Goal: Check status: Check status

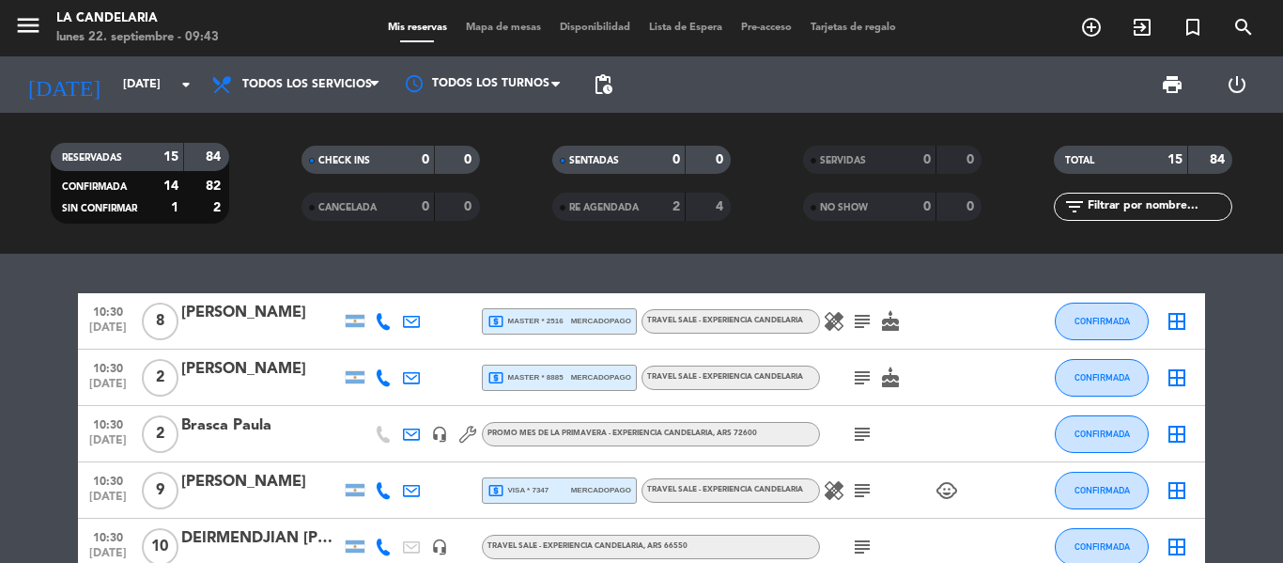
drag, startPoint x: 199, startPoint y: 159, endPoint x: 231, endPoint y: 156, distance: 32.1
click at [231, 156] on filter-checkbox "RESERVADAS 15 84 CONFIRMADA 14 82 SIN CONFIRMAR 1 2" at bounding box center [139, 183] width 251 height 81
click at [165, 98] on input "[DATE]" at bounding box center [193, 85] width 159 height 32
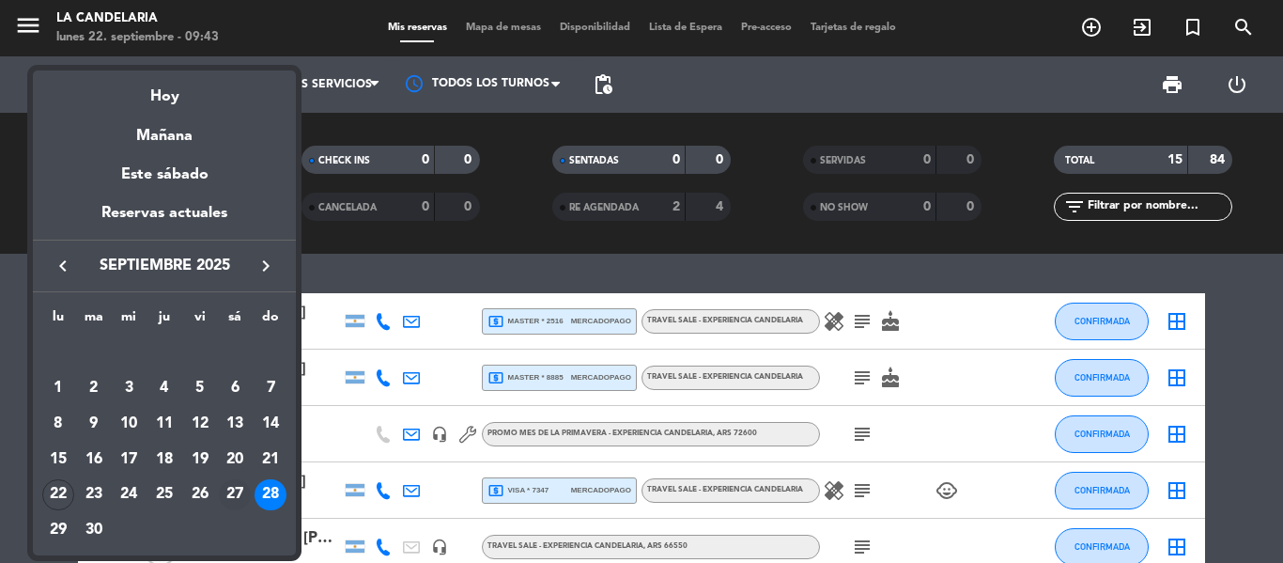
click at [236, 495] on div "27" at bounding box center [235, 495] width 32 height 32
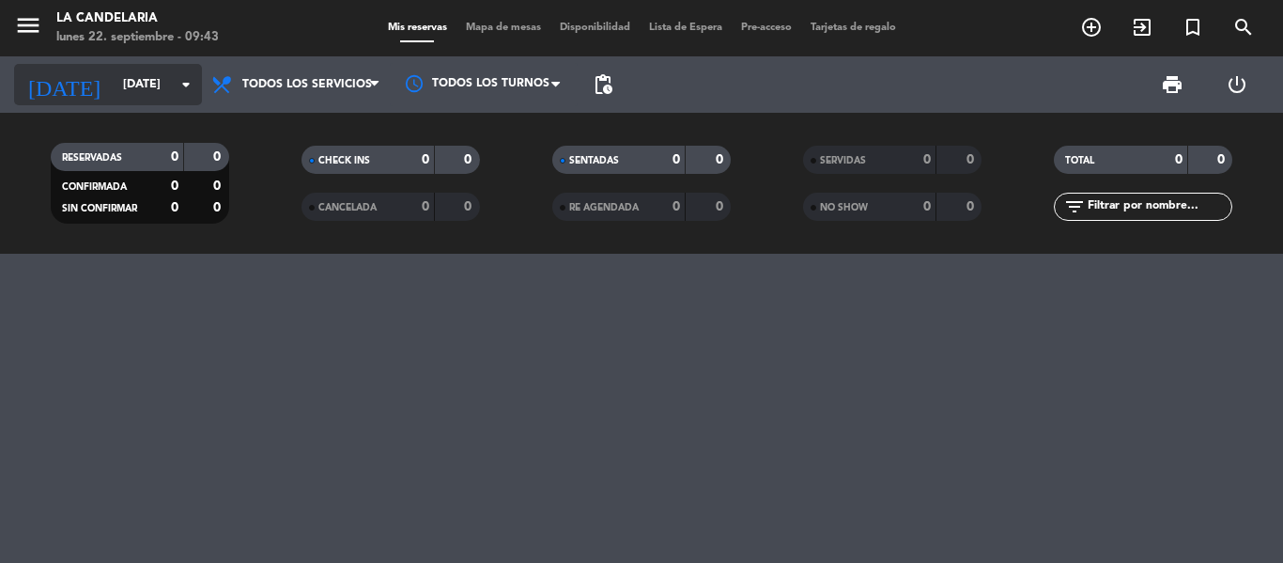
click at [177, 88] on icon "arrow_drop_down" at bounding box center [186, 84] width 23 height 23
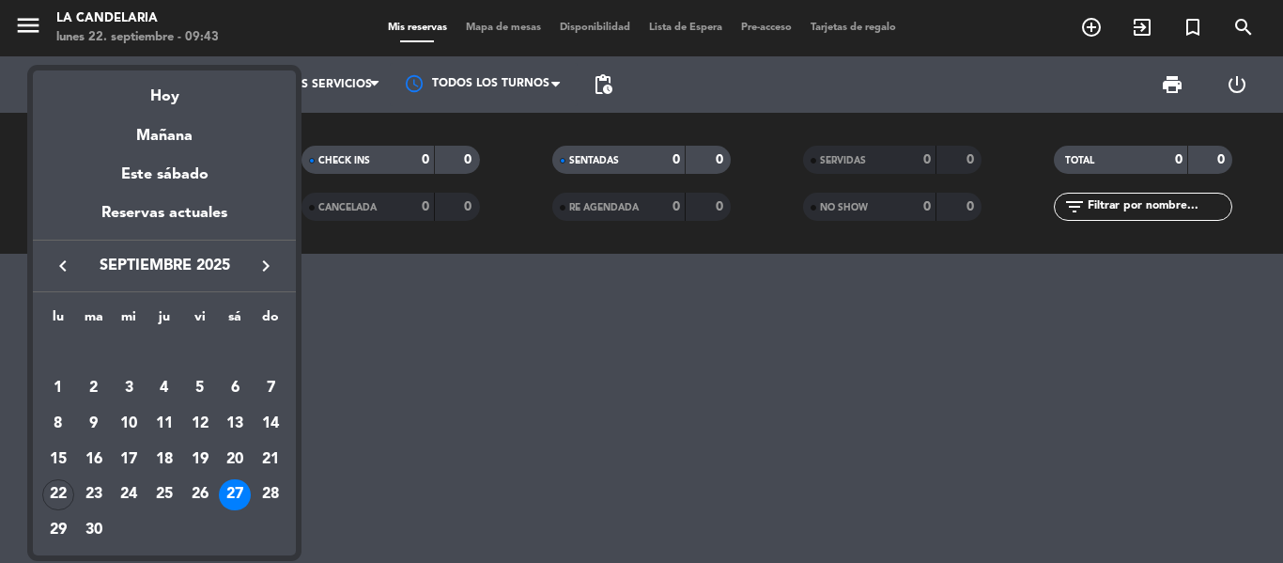
click at [258, 275] on icon "keyboard_arrow_right" at bounding box center [266, 266] width 23 height 23
click at [246, 386] on div "4" at bounding box center [235, 388] width 32 height 32
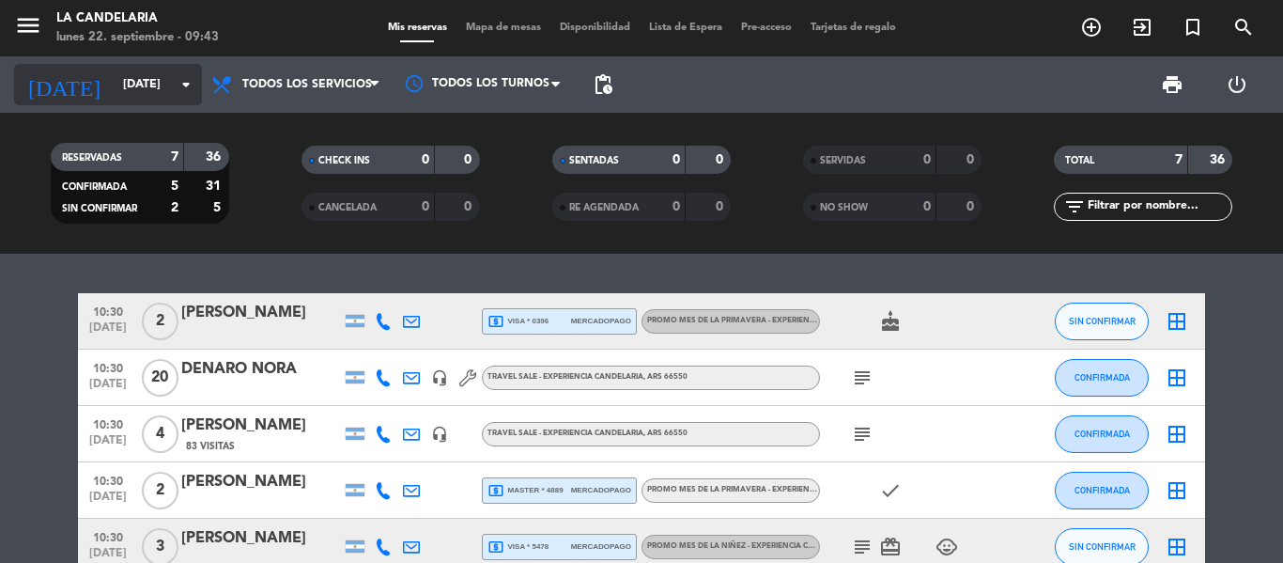
click at [181, 101] on div "[DATE] [DATE] arrow_drop_down" at bounding box center [108, 84] width 188 height 41
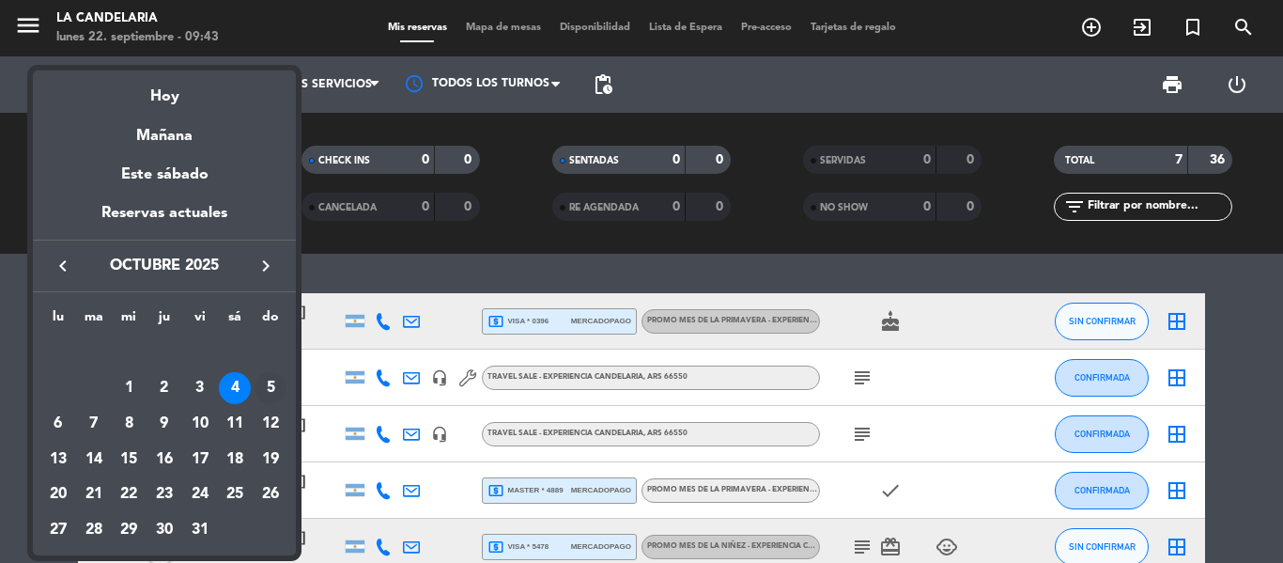
click at [272, 389] on div "5" at bounding box center [271, 388] width 32 height 32
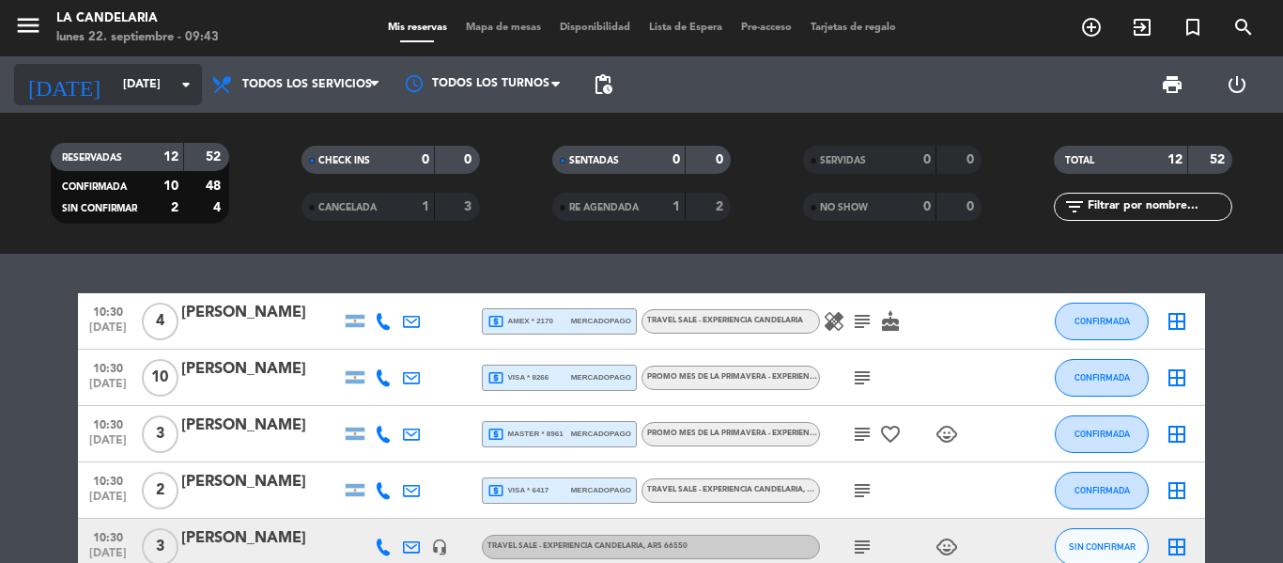
click at [168, 85] on input "[DATE]" at bounding box center [193, 85] width 159 height 32
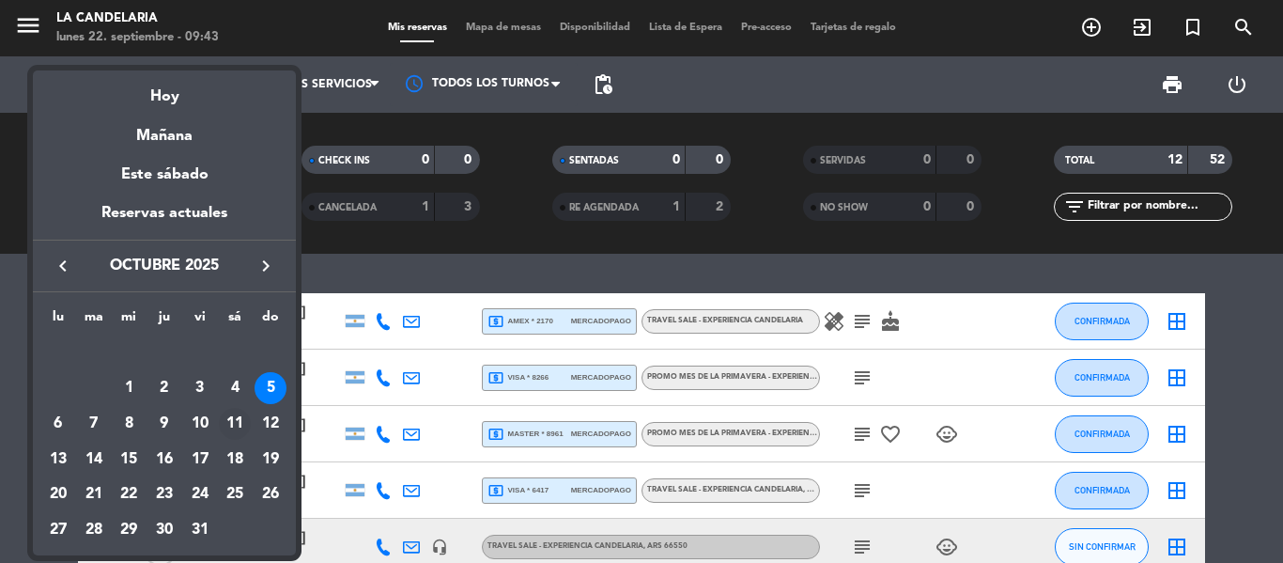
click at [235, 422] on div "11" at bounding box center [235, 424] width 32 height 32
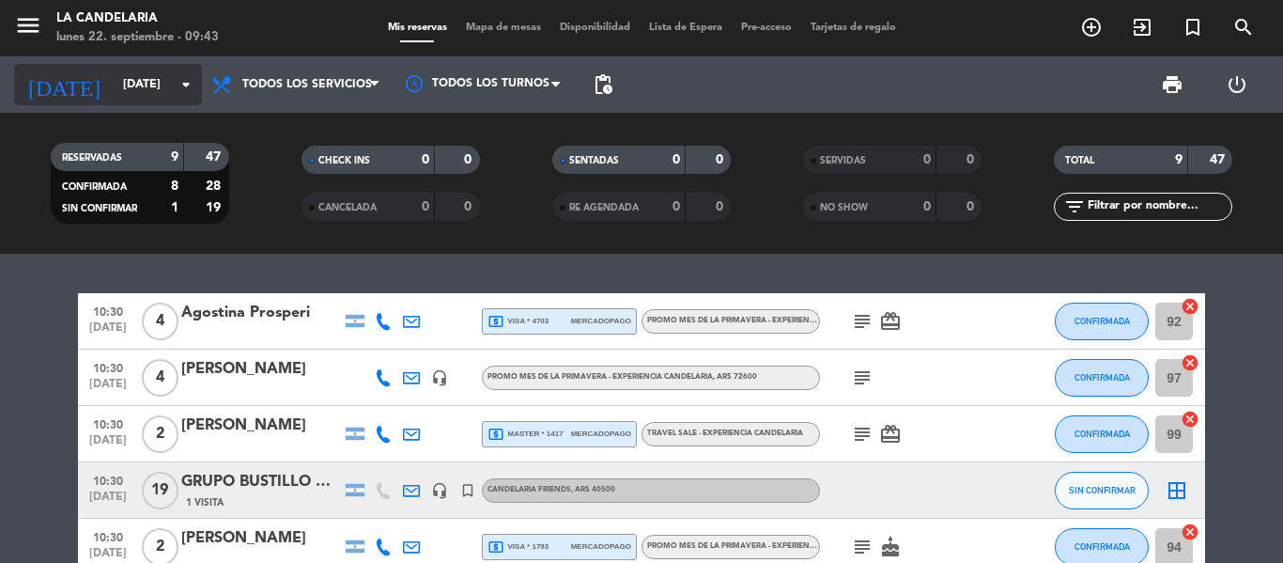
click at [153, 95] on input "[DATE]" at bounding box center [193, 85] width 159 height 32
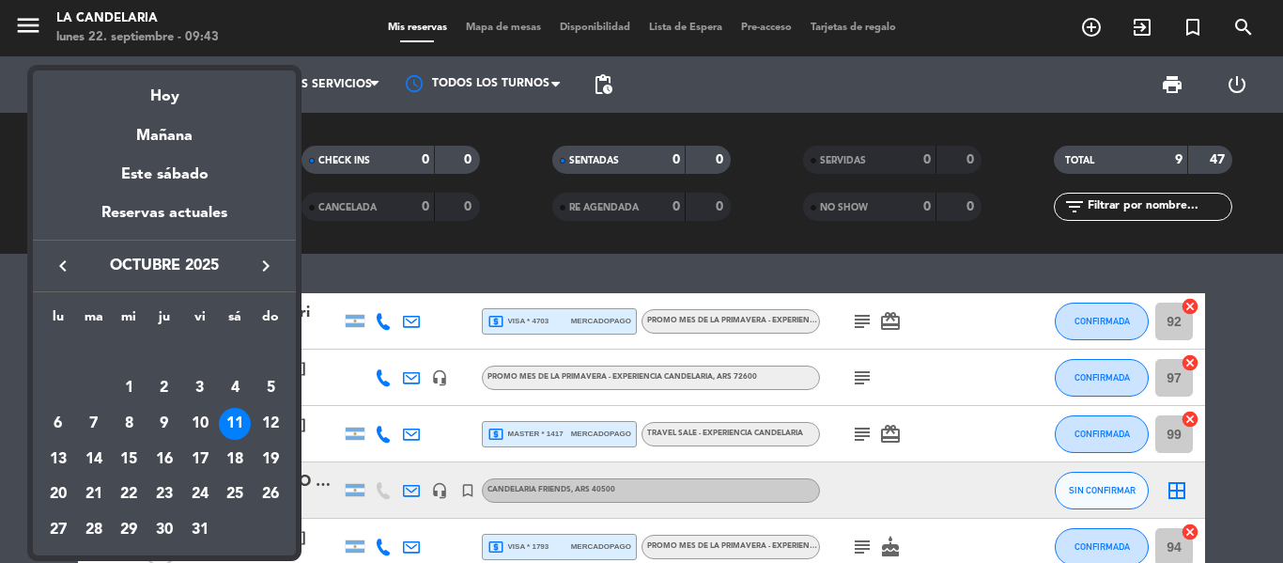
click at [342, 270] on div at bounding box center [641, 281] width 1283 height 563
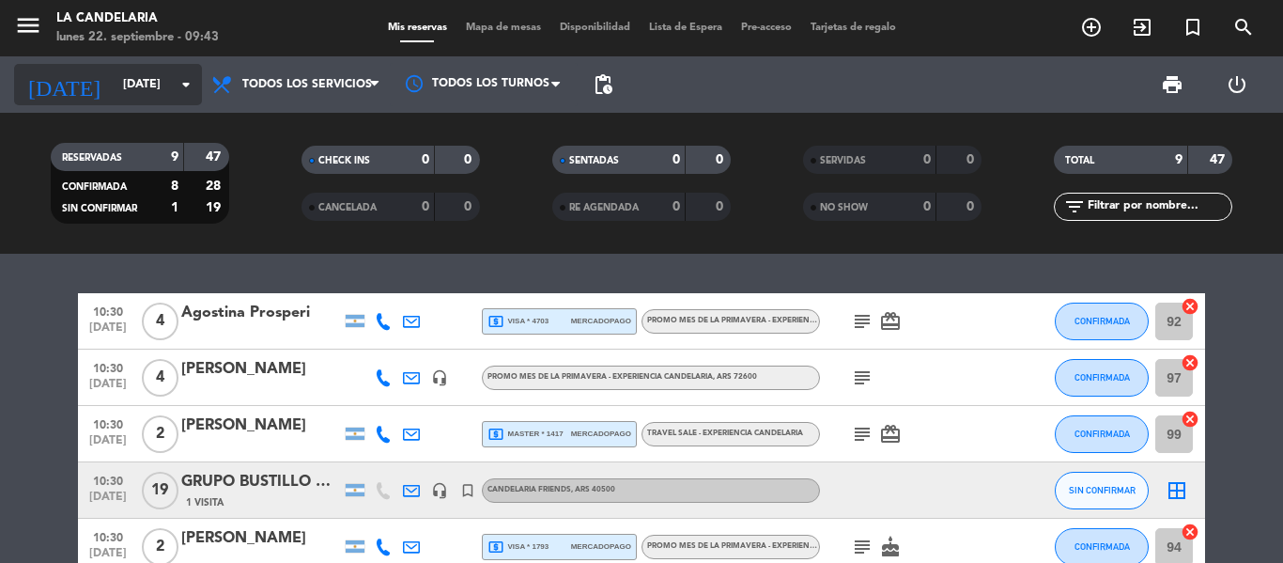
click at [159, 99] on input "[DATE]" at bounding box center [193, 85] width 159 height 32
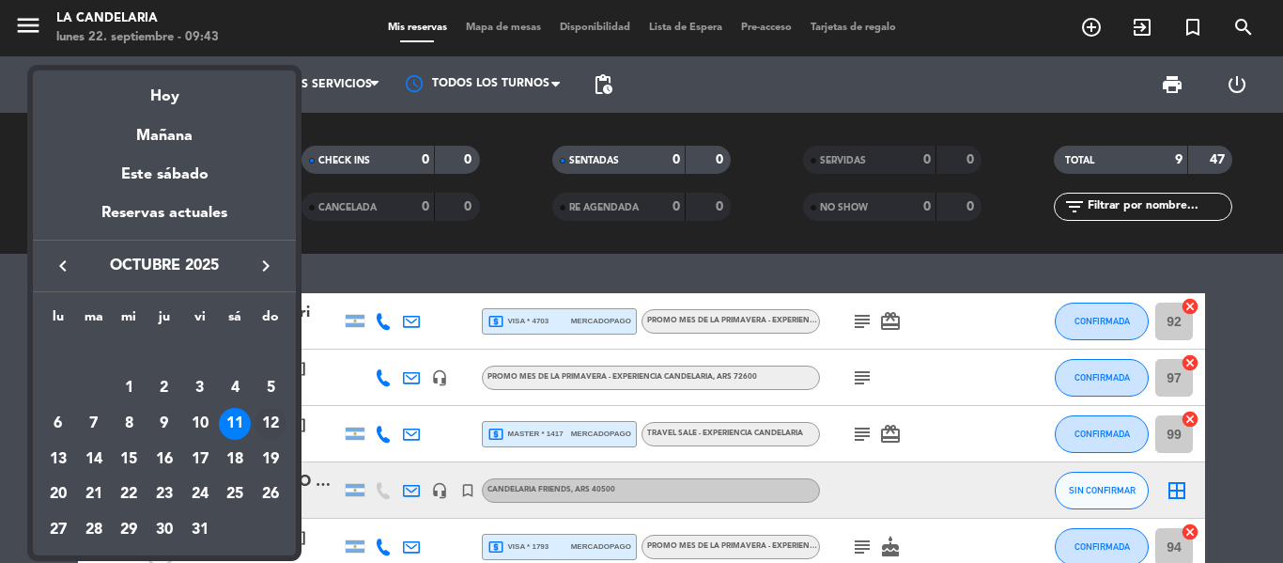
click at [270, 419] on div "12" at bounding box center [271, 424] width 32 height 32
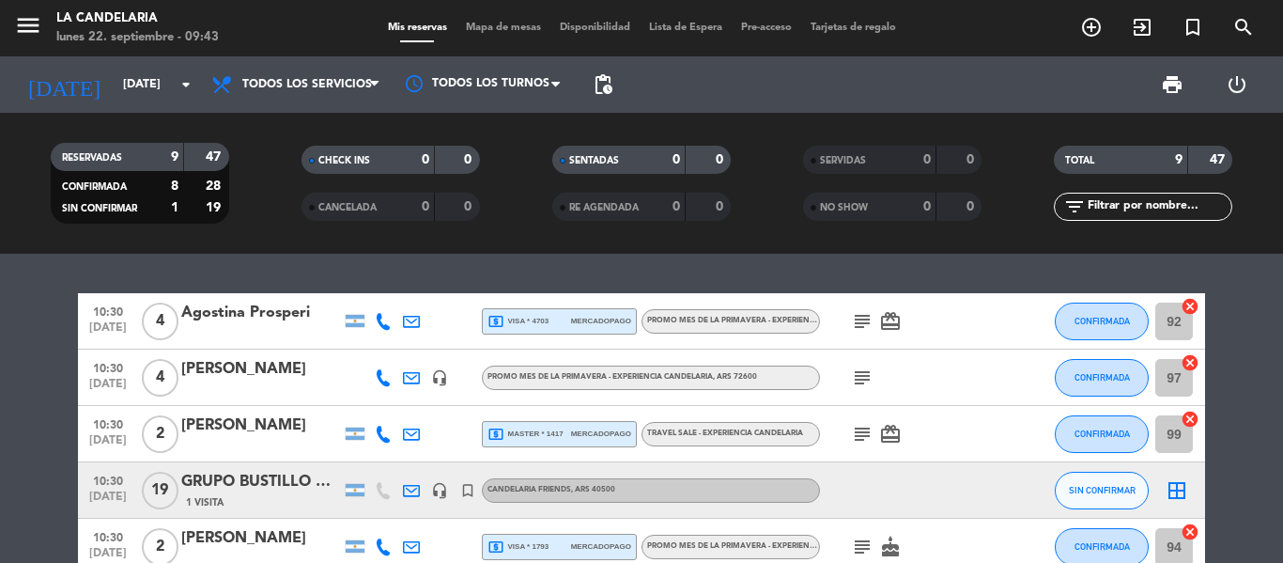
type input "[DATE]"
